Goal: Transaction & Acquisition: Register for event/course

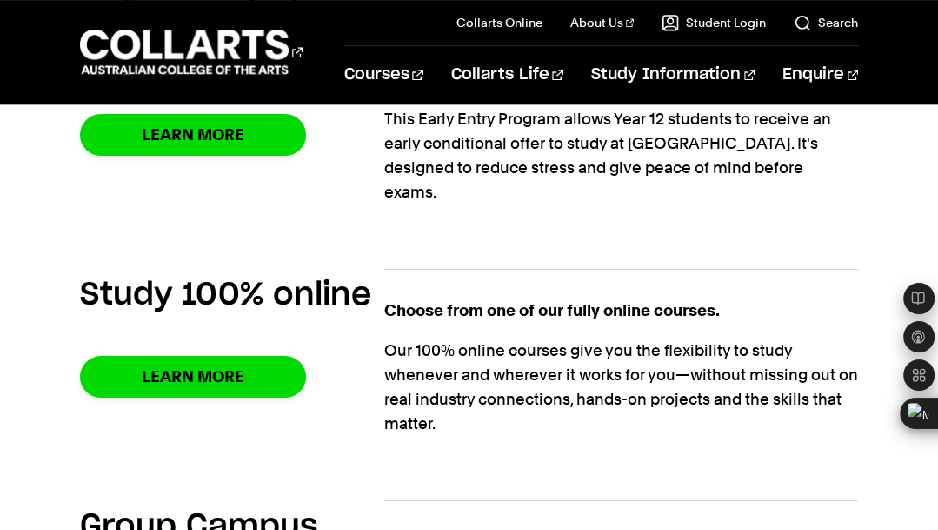
scroll to position [1194, 0]
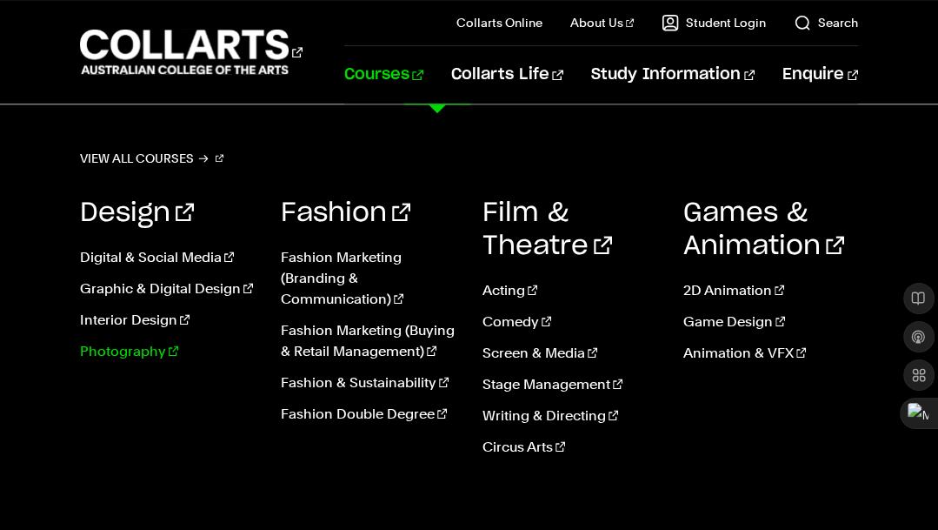
click at [137, 352] on link "Photography" at bounding box center [167, 351] width 175 height 21
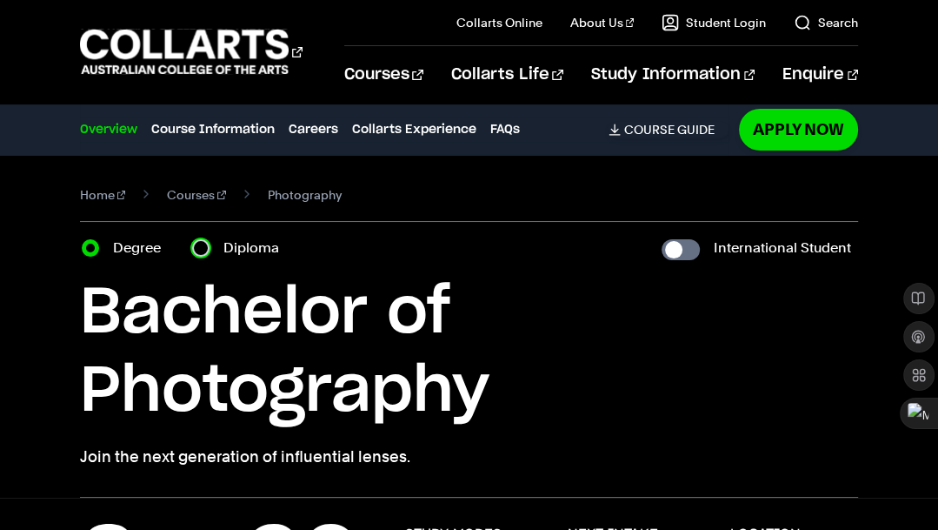
click at [200, 246] on input "Diploma" at bounding box center [200, 247] width 17 height 17
radio input "true"
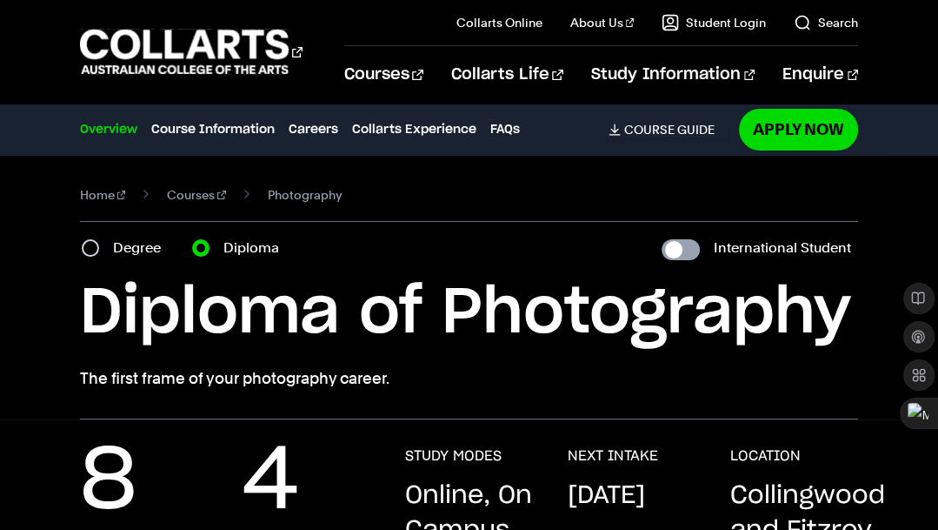
click at [687, 250] on input "International Student" at bounding box center [681, 249] width 38 height 21
checkbox input "true"
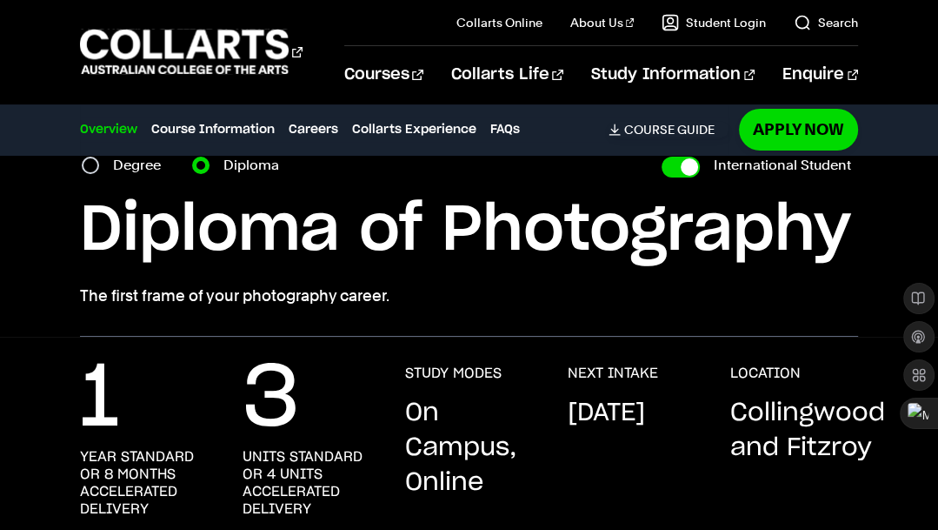
scroll to position [83, 0]
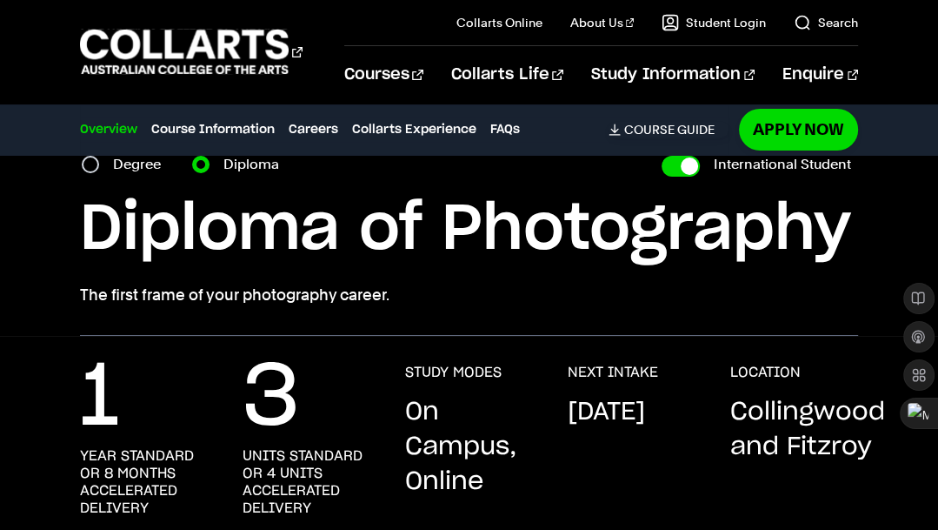
click at [0, 274] on div "Home Courses Photography Course variant Degree Diploma International Student Ba…" at bounding box center [469, 203] width 938 height 264
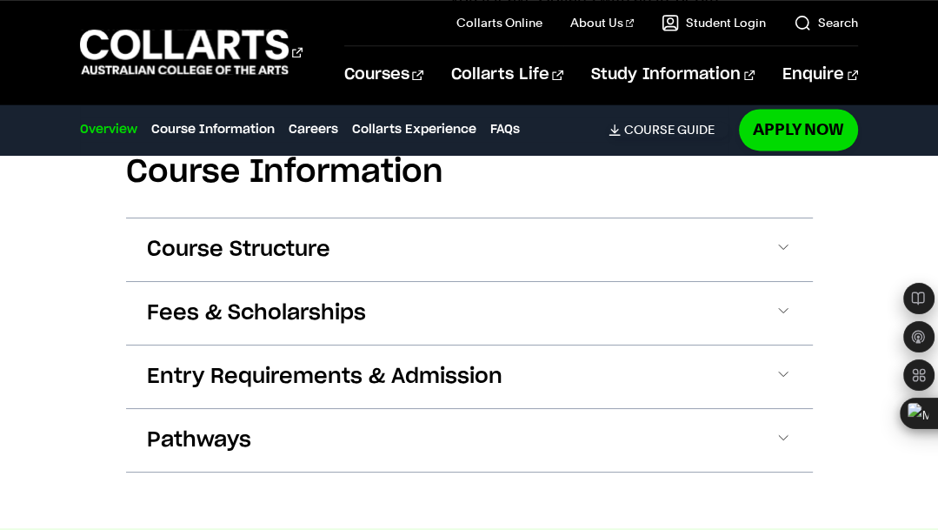
scroll to position [1884, 0]
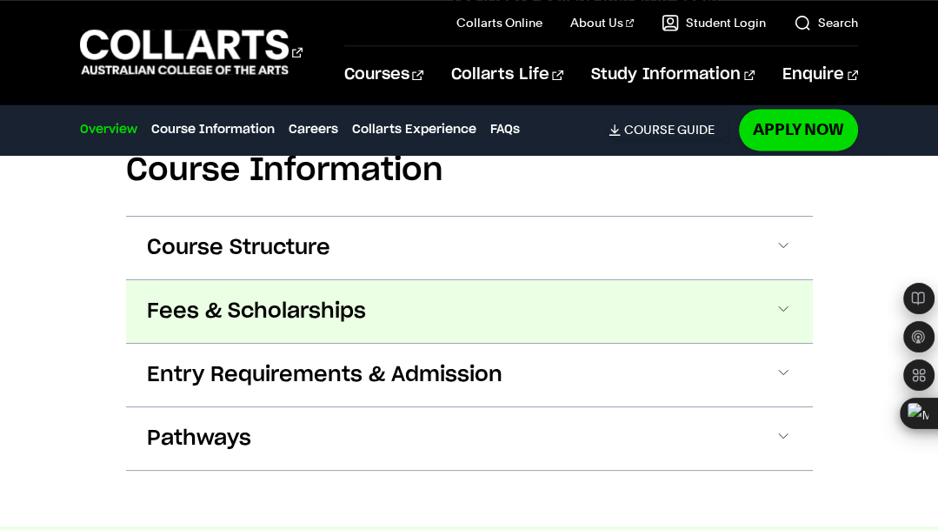
click at [0, 0] on span at bounding box center [0, 0] width 0 height 0
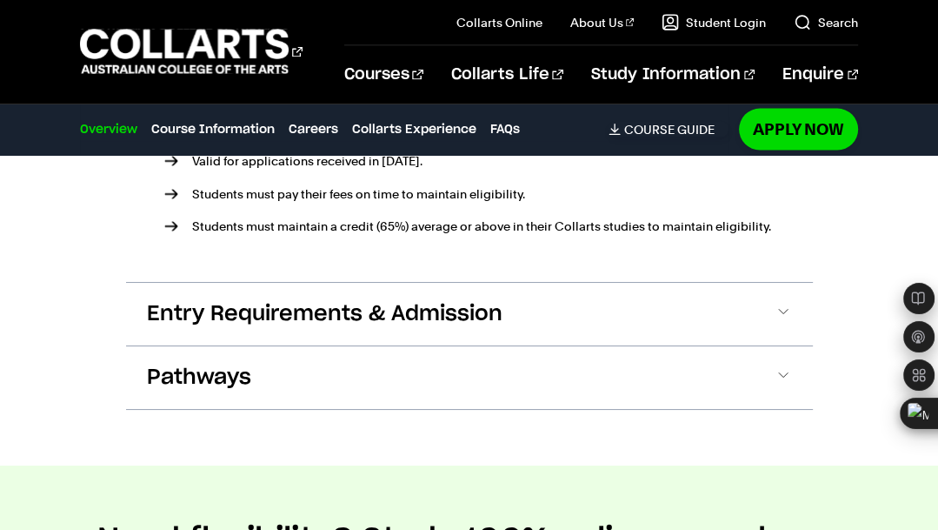
scroll to position [2596, 0]
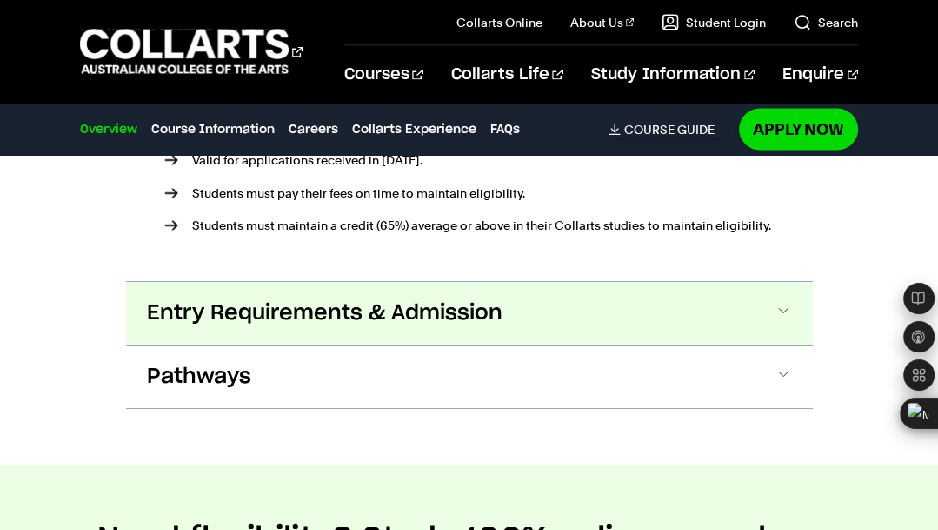
click at [0, 0] on span at bounding box center [0, 0] width 0 height 0
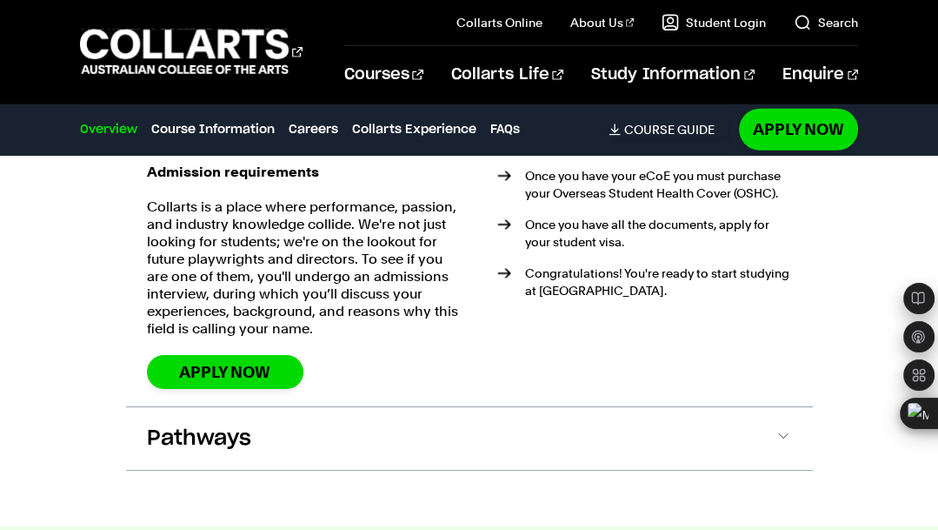
scroll to position [3582, 0]
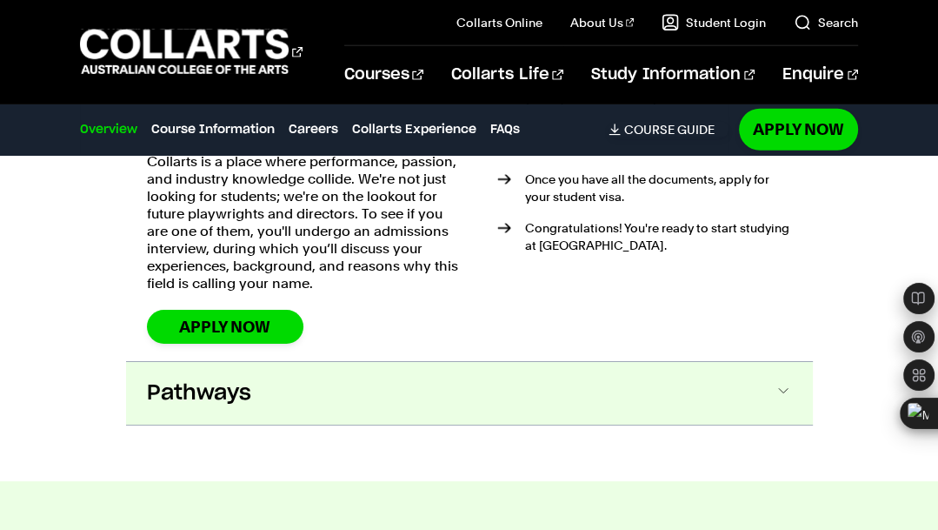
click at [0, 0] on span at bounding box center [0, 0] width 0 height 0
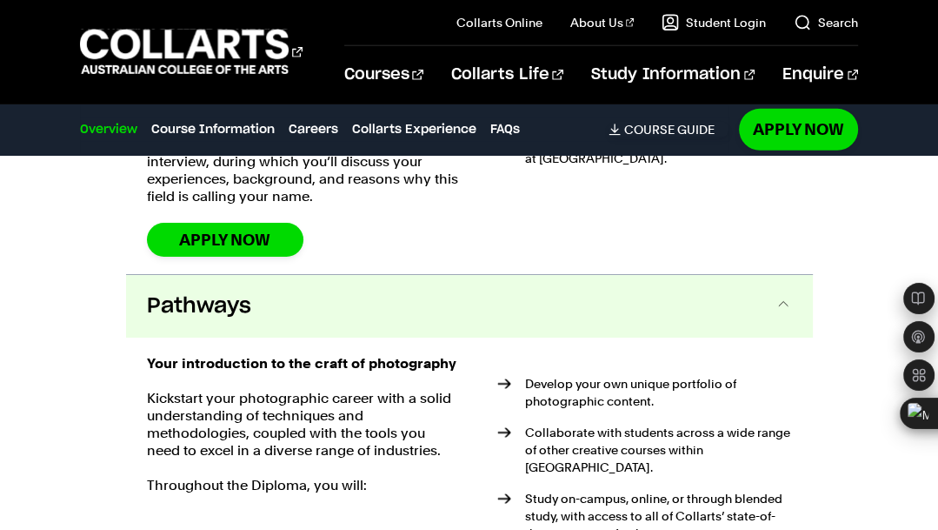
scroll to position [3665, 0]
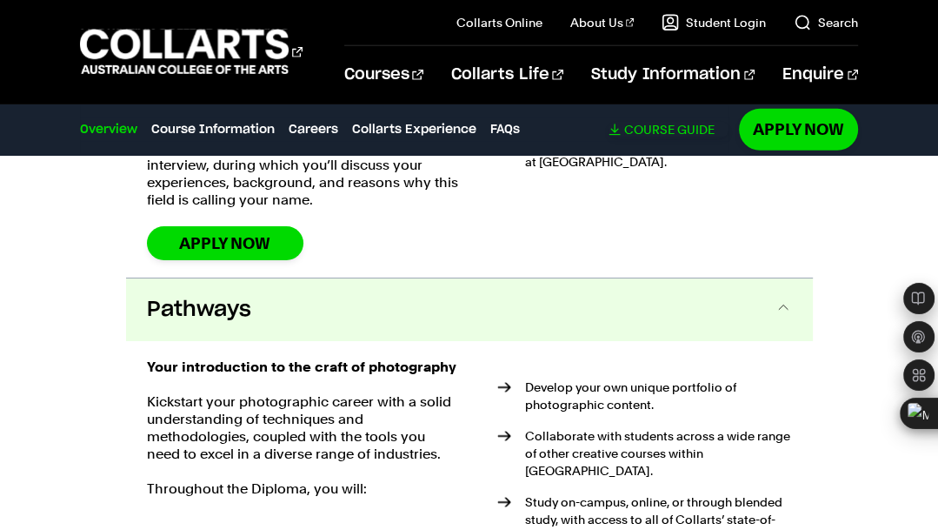
click at [653, 128] on link "Download Course Guide" at bounding box center [669, 130] width 120 height 16
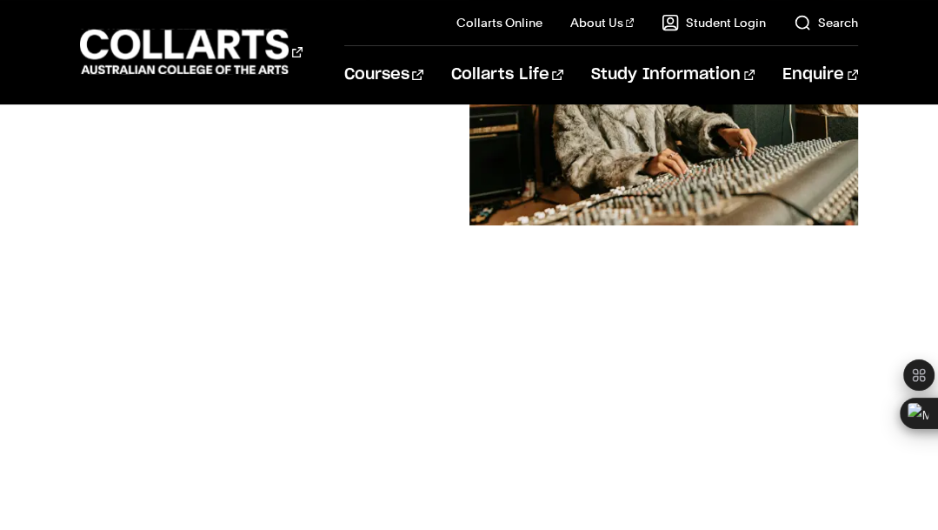
scroll to position [334, 0]
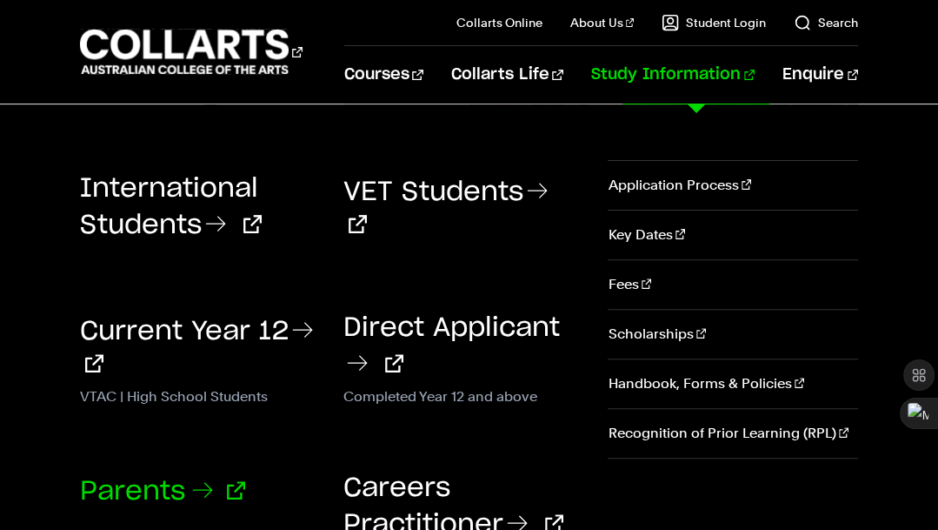
click at [179, 485] on link "Parents" at bounding box center [162, 491] width 165 height 26
click at [627, 184] on link "Application Process" at bounding box center [733, 185] width 250 height 49
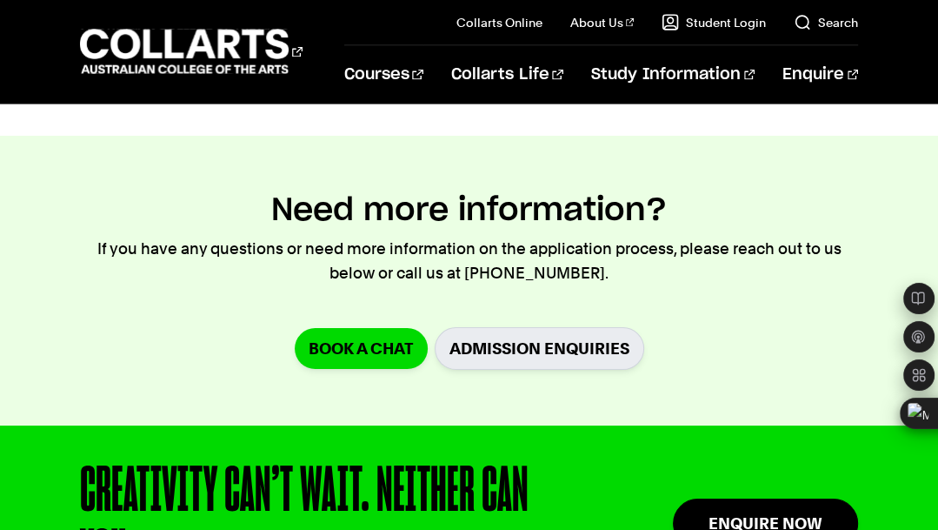
scroll to position [2536, 0]
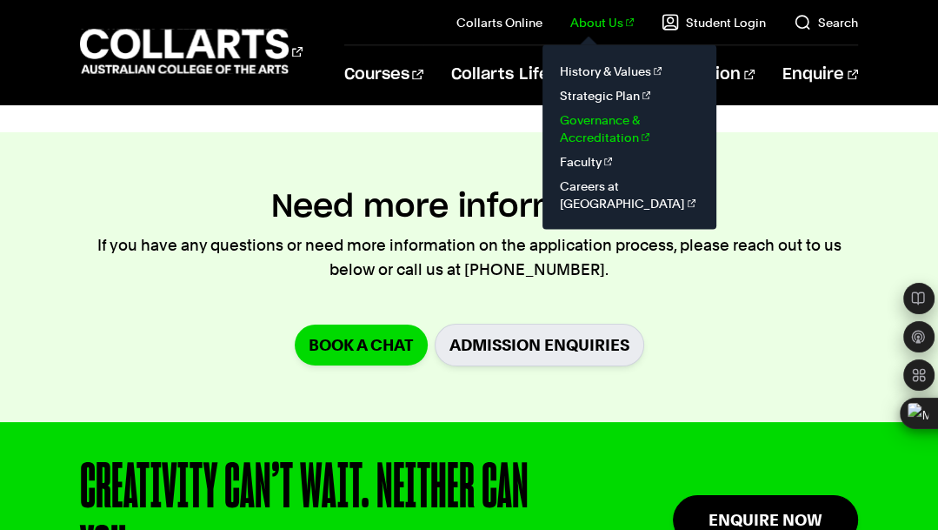
click at [604, 118] on link "Governance & Accreditation" at bounding box center [630, 129] width 146 height 42
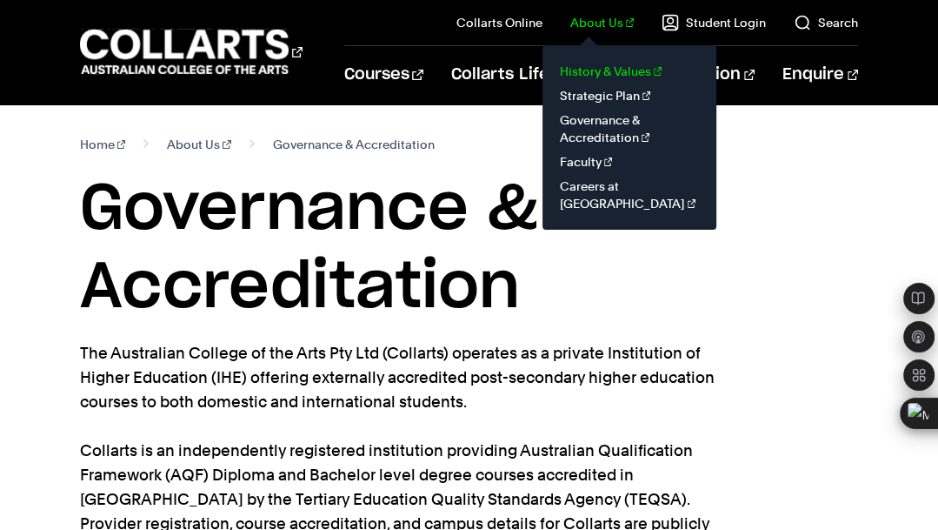
click at [604, 69] on link "History & Values" at bounding box center [630, 71] width 146 height 24
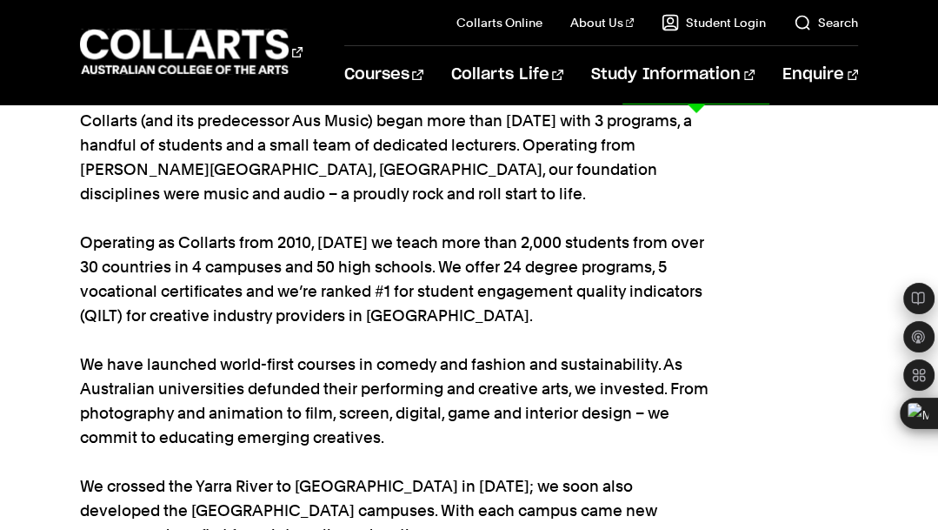
scroll to position [155, 0]
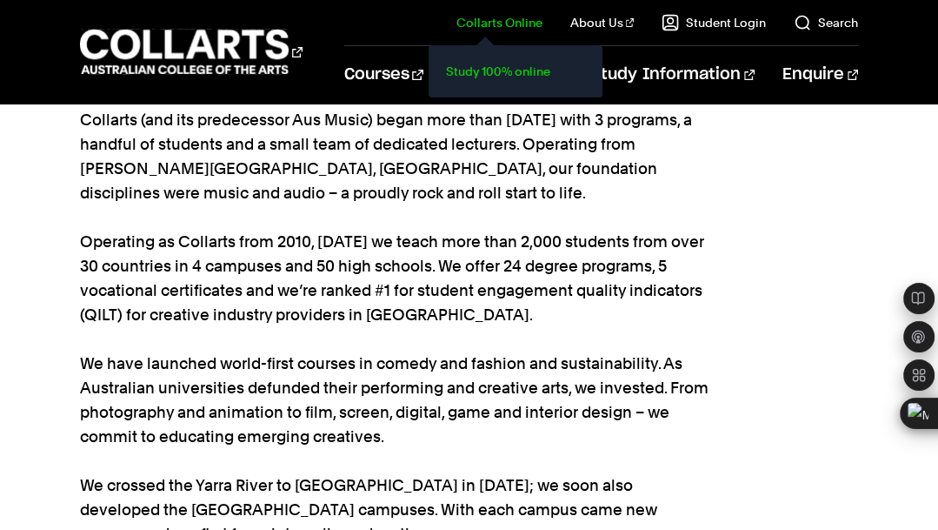
click at [502, 73] on link "Study 100% online" at bounding box center [516, 71] width 146 height 24
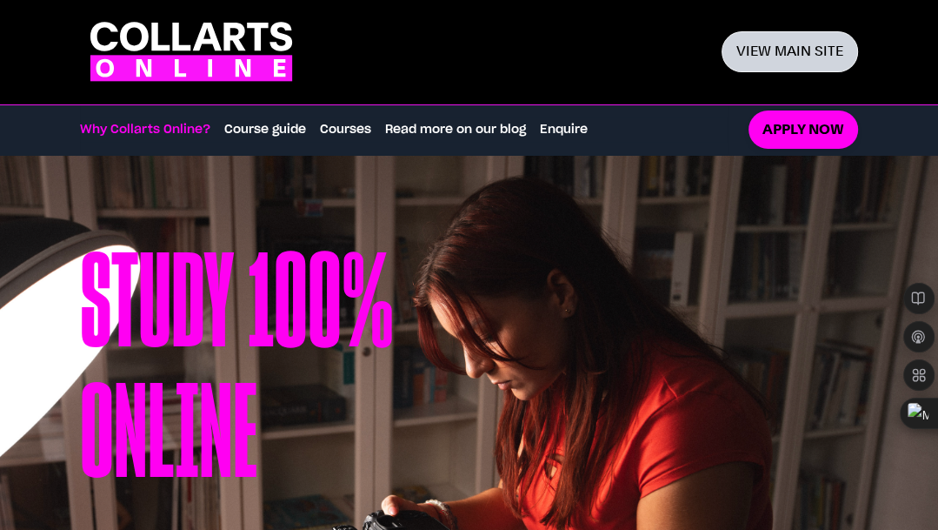
click at [781, 52] on link "View main site" at bounding box center [790, 51] width 137 height 41
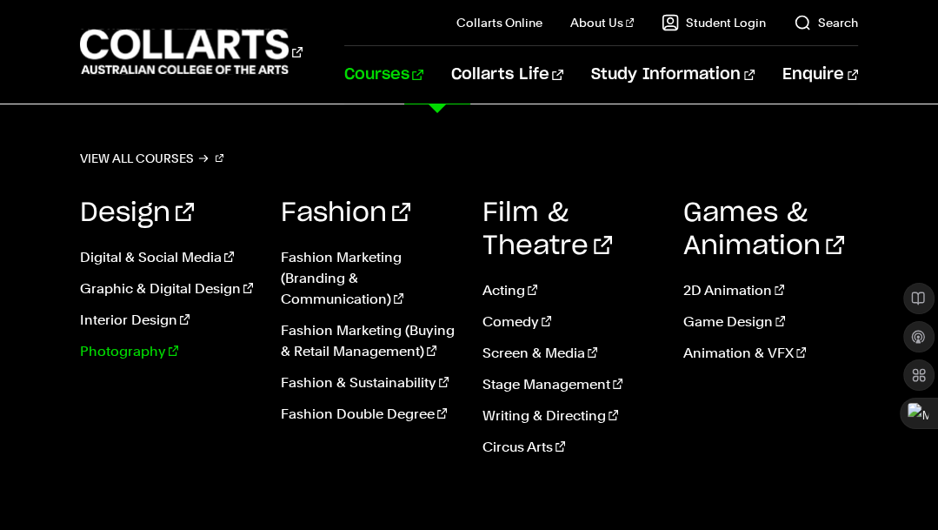
click at [136, 350] on link "Photography" at bounding box center [167, 351] width 175 height 21
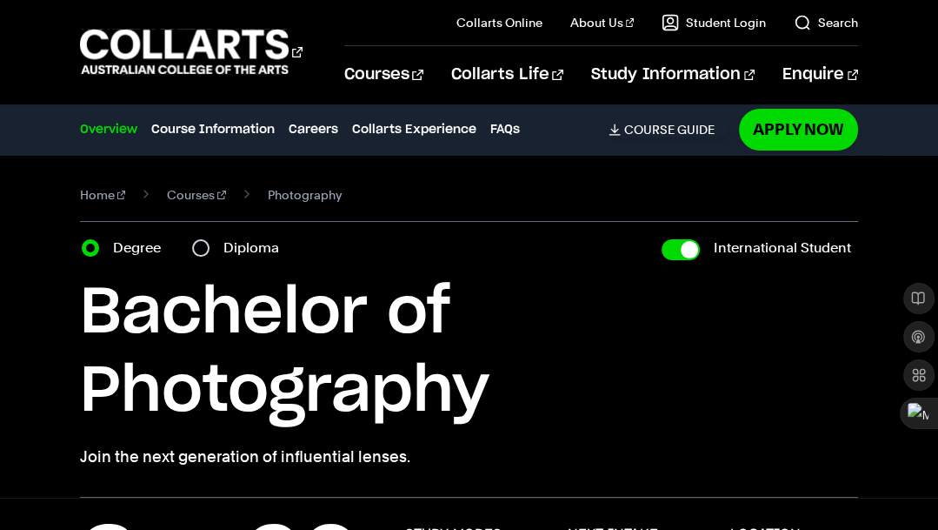
click at [209, 250] on div "Diploma" at bounding box center [240, 248] width 97 height 24
click at [197, 249] on input "Diploma" at bounding box center [200, 247] width 17 height 17
radio input "true"
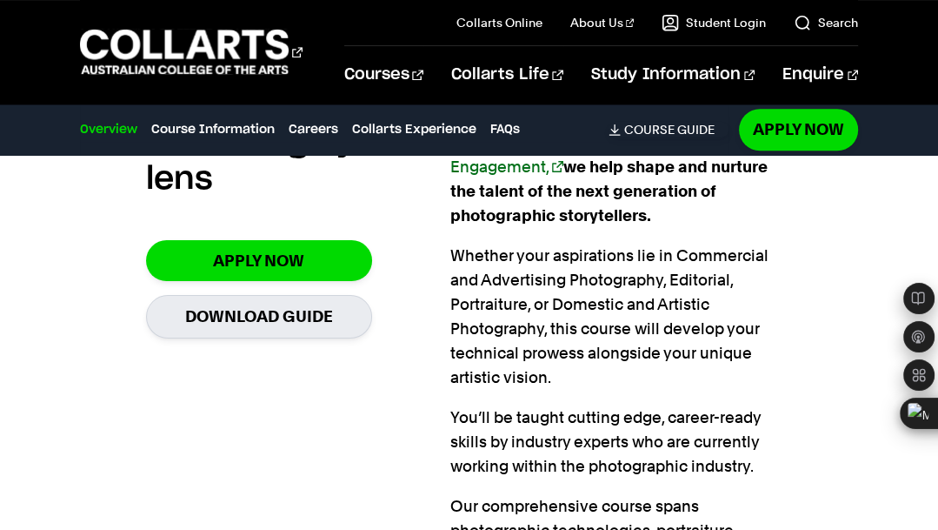
scroll to position [1067, 0]
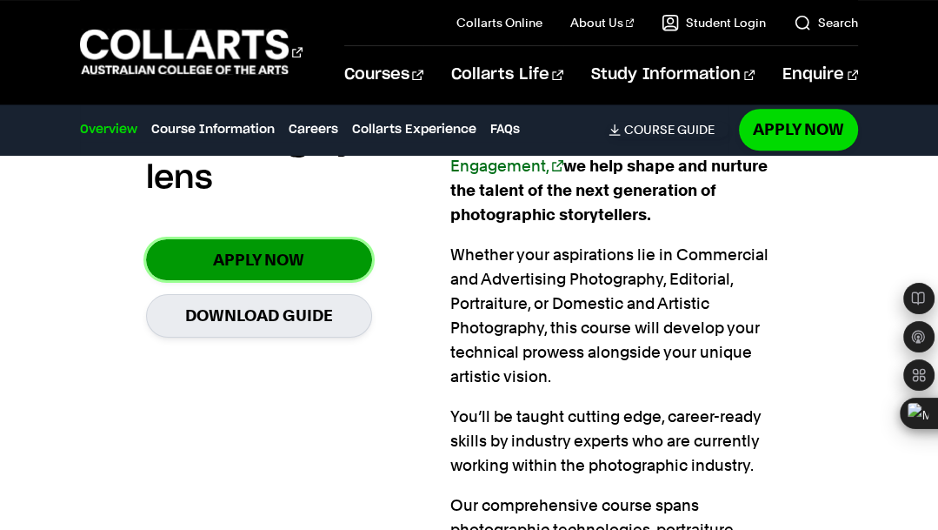
click at [257, 259] on link "Apply Now" at bounding box center [259, 259] width 226 height 41
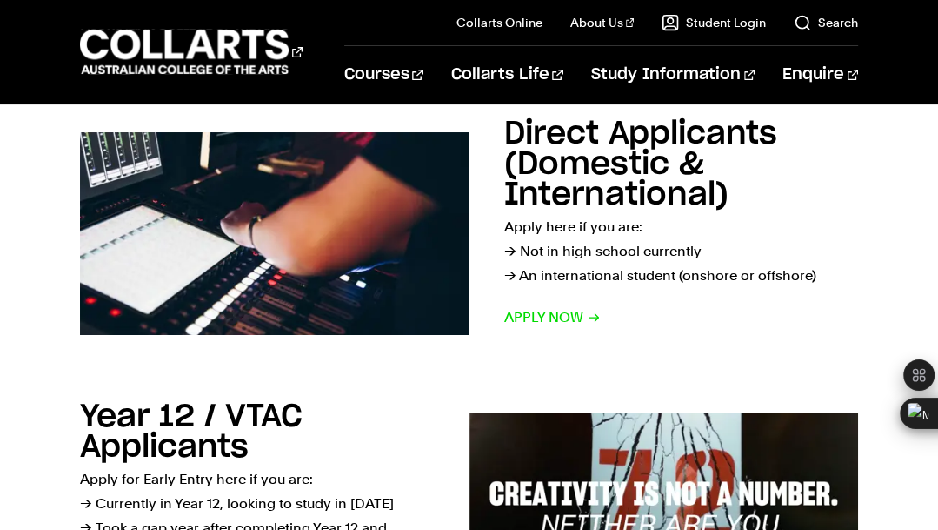
scroll to position [298, 0]
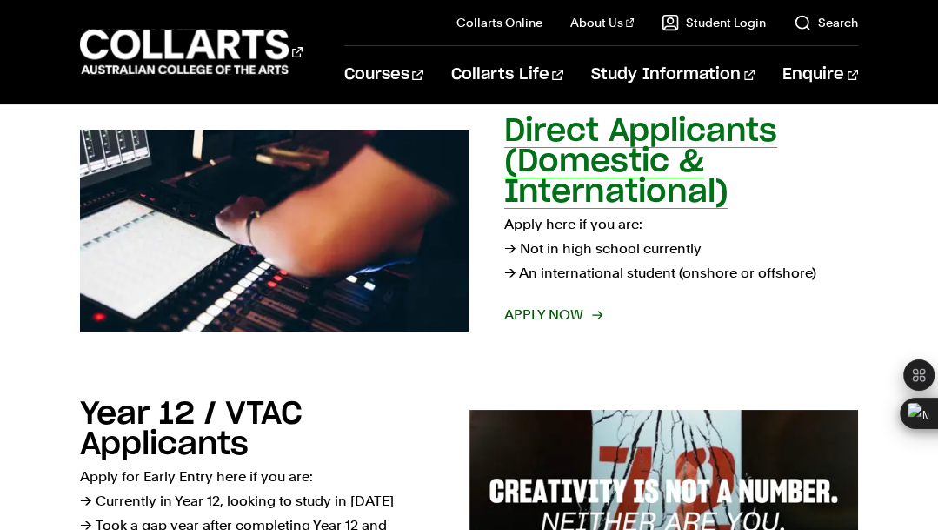
click at [554, 273] on p "Apply here if you are: → Not in high school currently → An international studen…" at bounding box center [681, 248] width 355 height 73
